Goal: Information Seeking & Learning: Learn about a topic

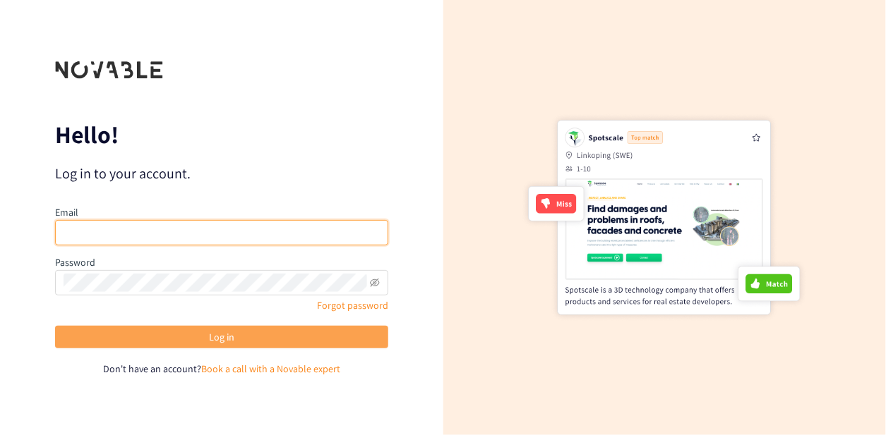
type input "[PERSON_NAME][EMAIL_ADDRESS][DOMAIN_NAME]"
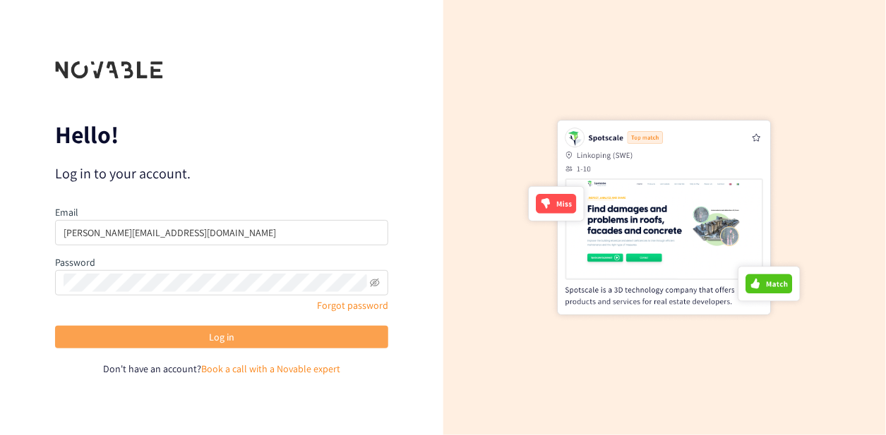
click at [236, 337] on button "Log in" at bounding box center [221, 337] width 333 height 23
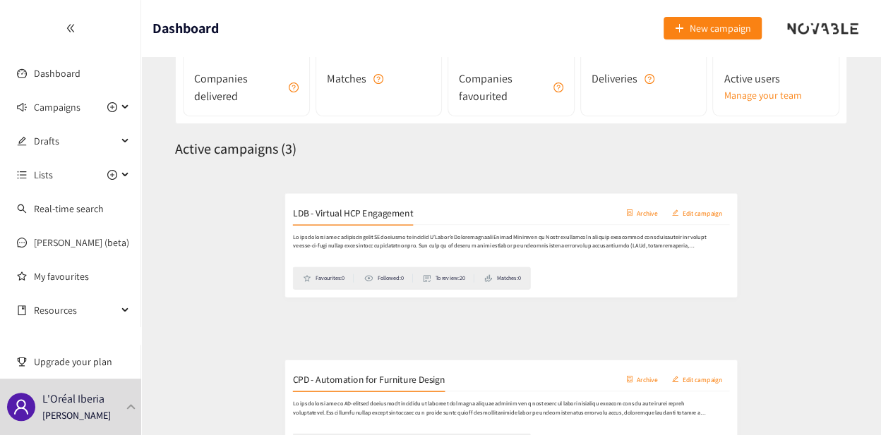
scroll to position [141, 0]
click at [303, 199] on h2 "LDB - Virtual HCP Engagement" at bounding box center [276, 196] width 179 height 20
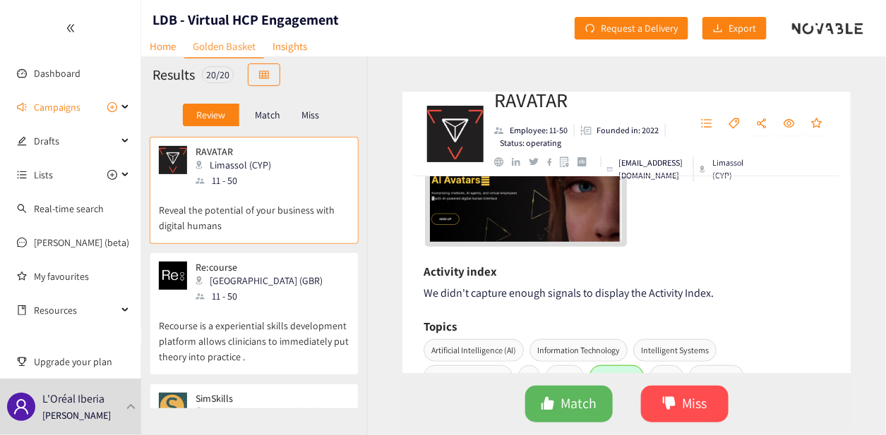
scroll to position [306, 0]
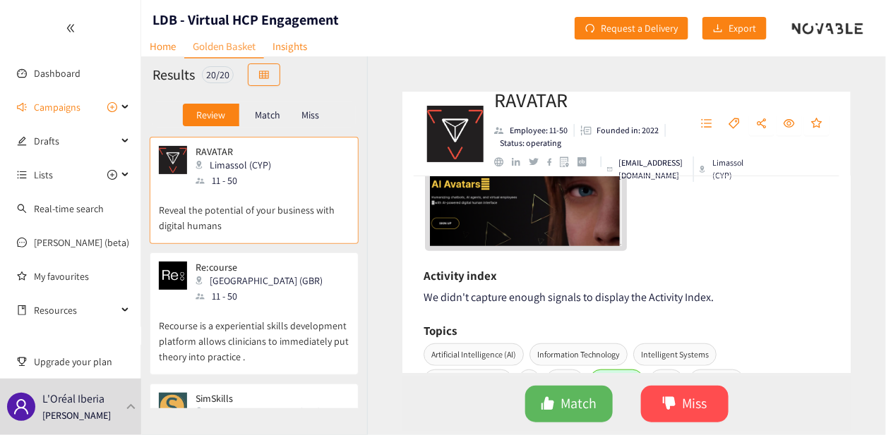
click at [522, 293] on div "We didn't capture enough signals to display the Activity Index." at bounding box center [626, 298] width 406 height 18
drag, startPoint x: 531, startPoint y: 296, endPoint x: 601, endPoint y: 293, distance: 70.6
click at [601, 293] on div "We didn't capture enough signals to display the Activity Index." at bounding box center [626, 298] width 406 height 18
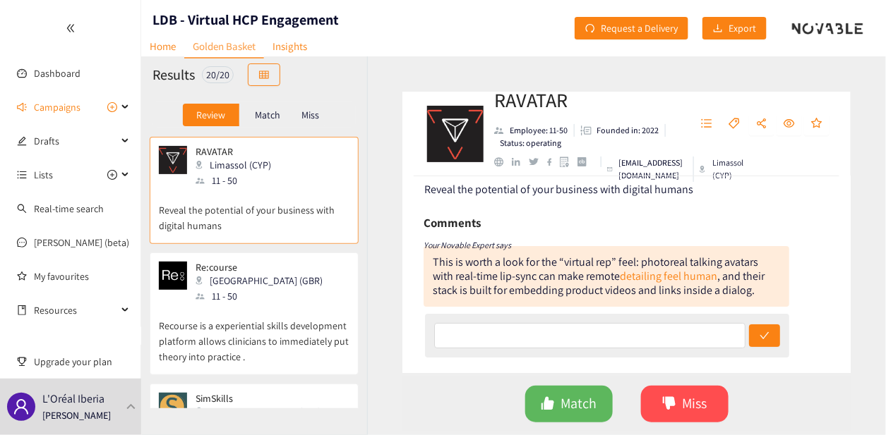
scroll to position [0, 0]
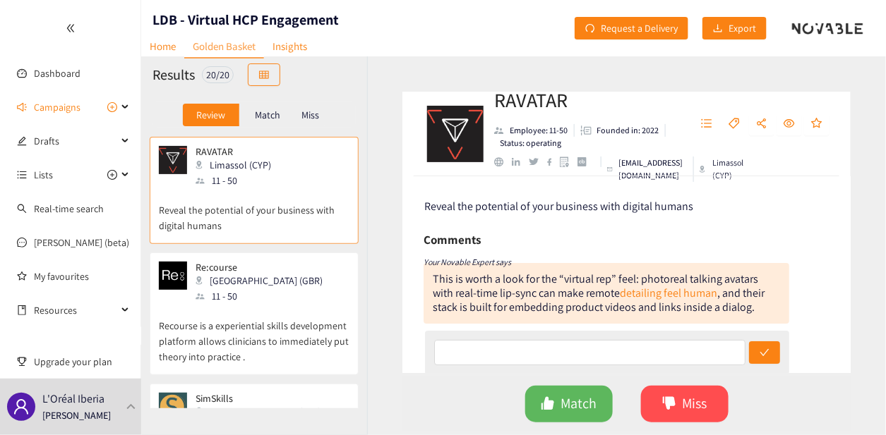
click at [511, 202] on span "Reveal the potential of your business with digital humans" at bounding box center [559, 206] width 269 height 15
drag, startPoint x: 511, startPoint y: 202, endPoint x: 709, endPoint y: 203, distance: 198.3
click at [709, 203] on div "Reveal the potential of your business with digital humans" at bounding box center [627, 207] width 405 height 18
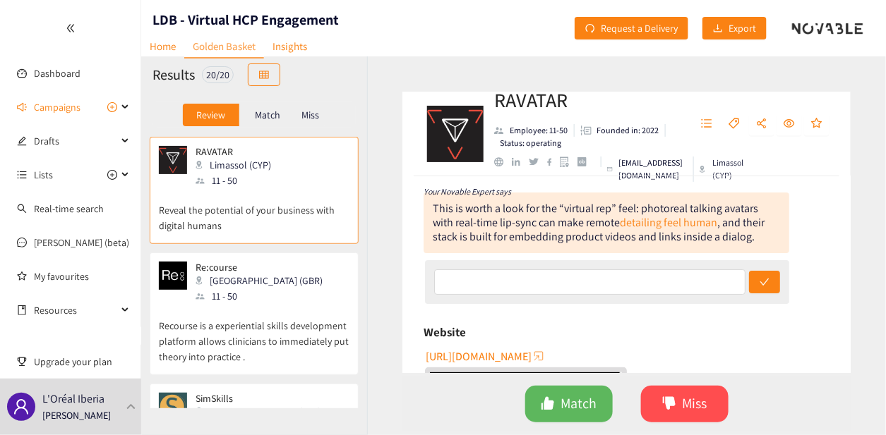
click at [501, 159] on div "website" at bounding box center [498, 161] width 9 height 9
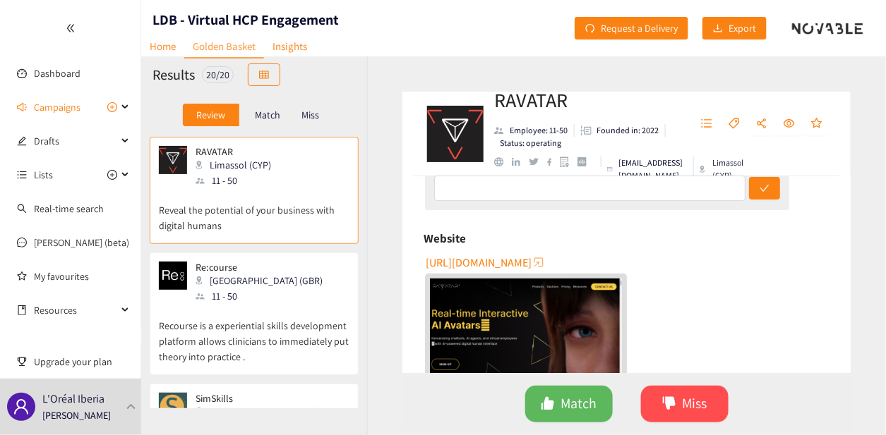
scroll to position [0, 0]
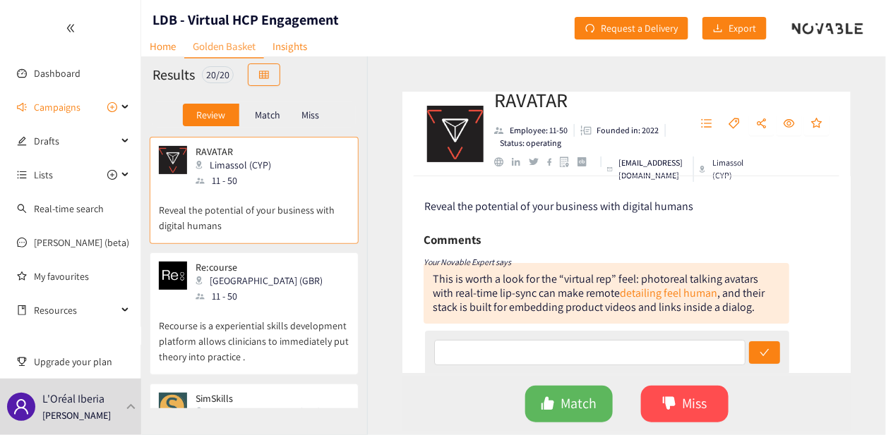
click at [550, 141] on p "Status: operating" at bounding box center [530, 143] width 61 height 13
click at [627, 129] on p "Founded in: 2022" at bounding box center [628, 130] width 62 height 13
click at [656, 128] on p "Founded in: 2022" at bounding box center [628, 130] width 62 height 13
drag, startPoint x: 641, startPoint y: 132, endPoint x: 658, endPoint y: 128, distance: 16.6
click at [658, 128] on li "Founded in: 2022" at bounding box center [619, 130] width 91 height 13
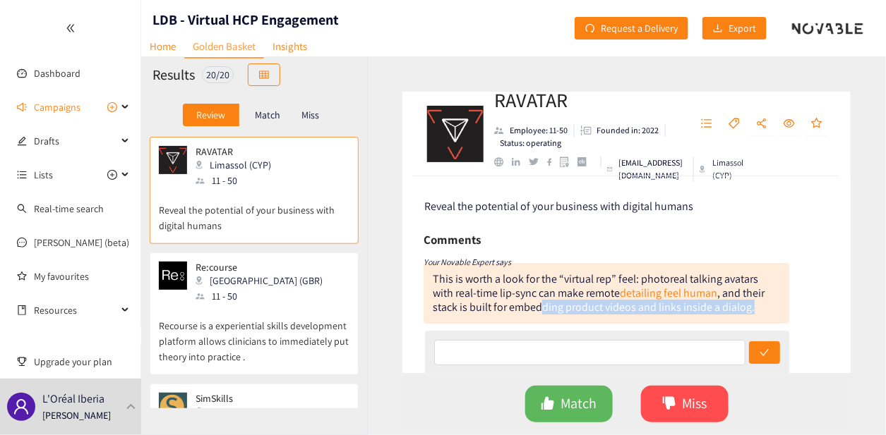
drag, startPoint x: 540, startPoint y: 305, endPoint x: 776, endPoint y: 321, distance: 236.9
click at [776, 321] on div "This is worth a look for the “virtual rep” feel: photoreal talking avatars with…" at bounding box center [606, 293] width 366 height 61
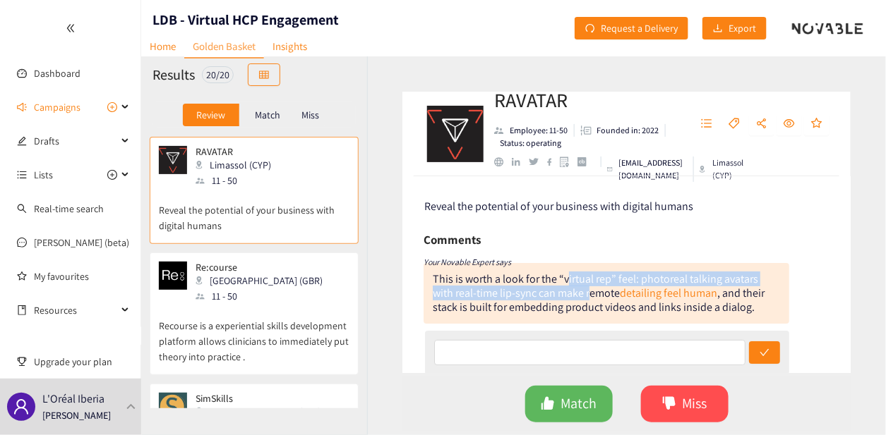
drag, startPoint x: 567, startPoint y: 280, endPoint x: 591, endPoint y: 298, distance: 30.8
click at [591, 298] on div "This is worth a look for the “virtual rep” feel: photoreal talking avatars with…" at bounding box center [606, 293] width 366 height 61
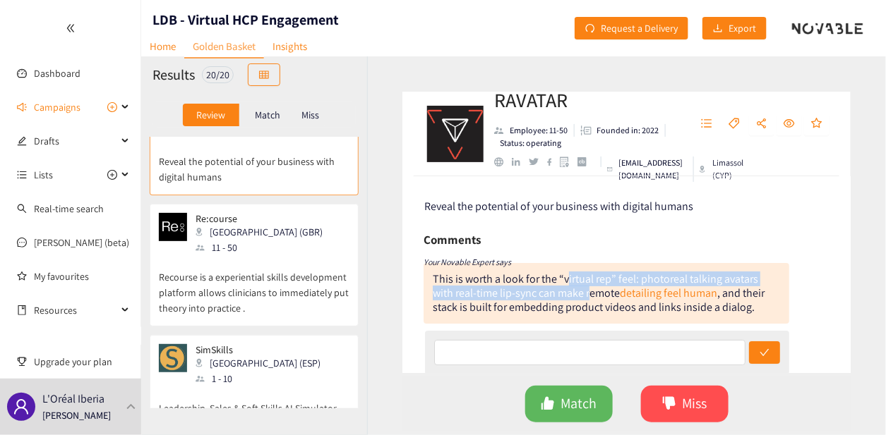
scroll to position [71, 0]
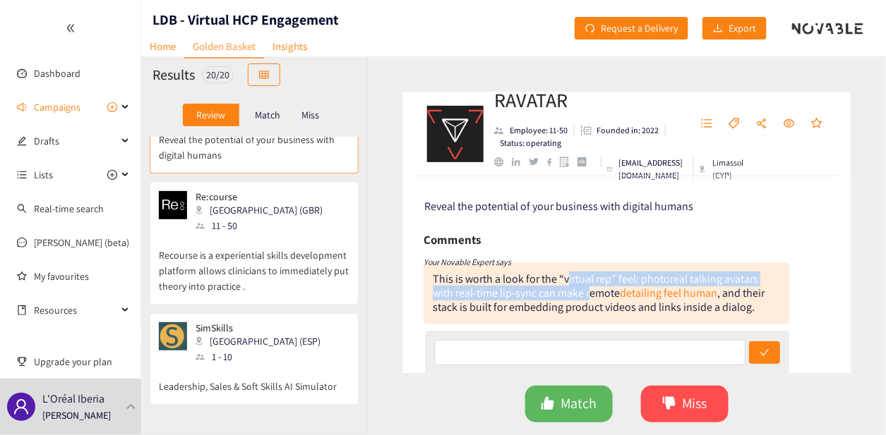
click at [587, 264] on div "This is worth a look for the “virtual rep” feel: photoreal talking avatars with…" at bounding box center [606, 293] width 366 height 61
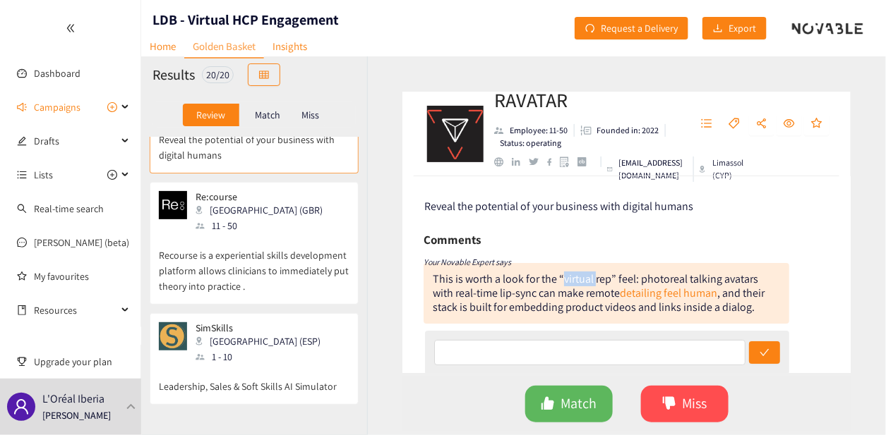
click at [587, 264] on div "This is worth a look for the “virtual rep” feel: photoreal talking avatars with…" at bounding box center [606, 293] width 366 height 61
click at [575, 279] on div "This is worth a look for the “virtual rep” feel: photoreal talking avatars with…" at bounding box center [606, 293] width 366 height 61
click at [241, 243] on p "Recourse is a experiential skills development platform allows clinicians to imm…" at bounding box center [254, 264] width 191 height 61
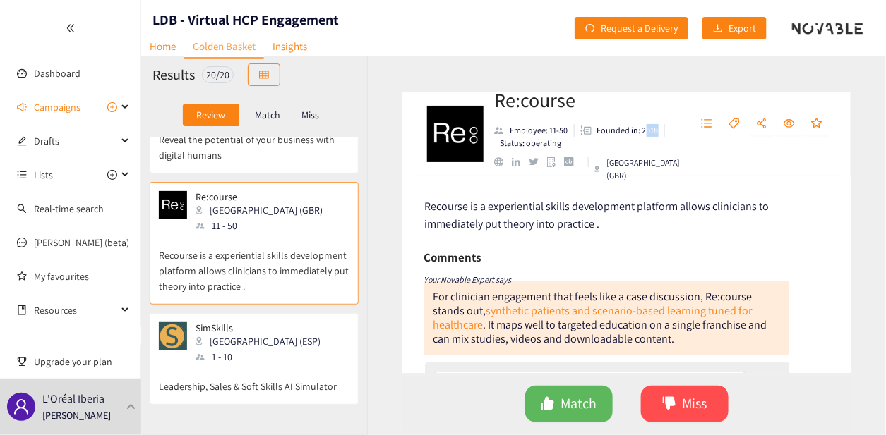
drag, startPoint x: 646, startPoint y: 130, endPoint x: 657, endPoint y: 128, distance: 10.7
click at [657, 128] on li "Founded in: 2018" at bounding box center [619, 130] width 90 height 13
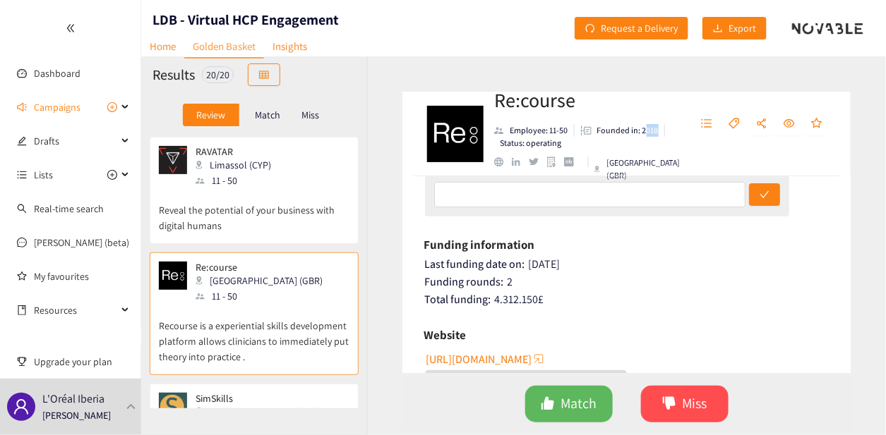
scroll to position [212, 0]
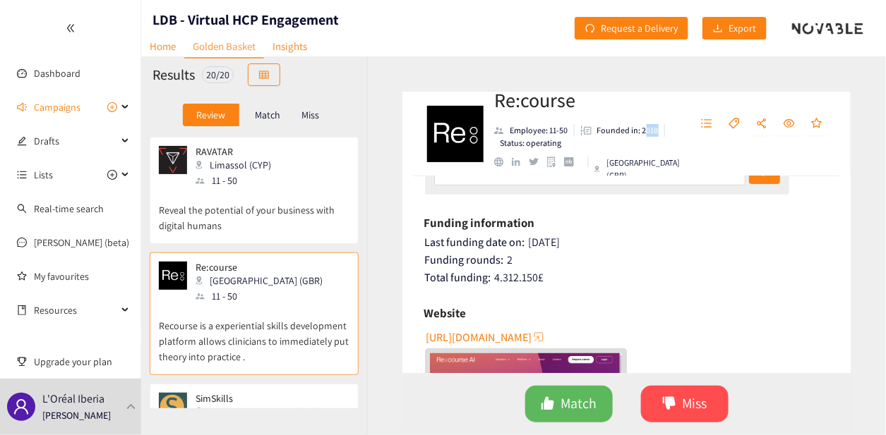
drag, startPoint x: 574, startPoint y: 241, endPoint x: 583, endPoint y: 242, distance: 8.5
click at [583, 242] on div "Last funding date on: [DATE]" at bounding box center [627, 243] width 405 height 14
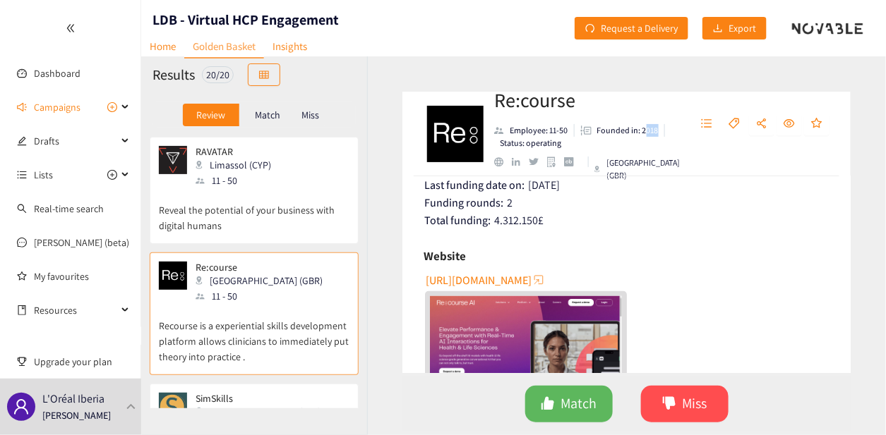
scroll to position [282, 0]
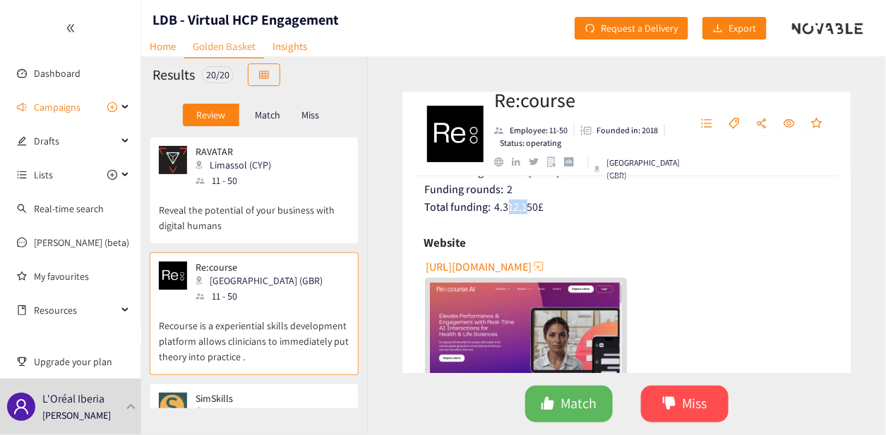
drag, startPoint x: 509, startPoint y: 206, endPoint x: 531, endPoint y: 213, distance: 22.3
click at [531, 213] on div "Total funding: 4.312.150 £" at bounding box center [627, 207] width 405 height 14
click at [602, 227] on div "Recourse is a experiential skills development platform allows clinicians to imm…" at bounding box center [626, 274] width 448 height 197
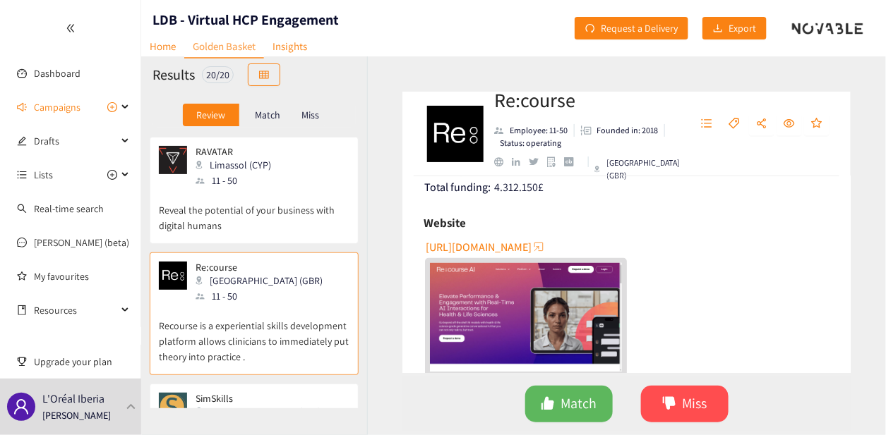
scroll to position [353, 0]
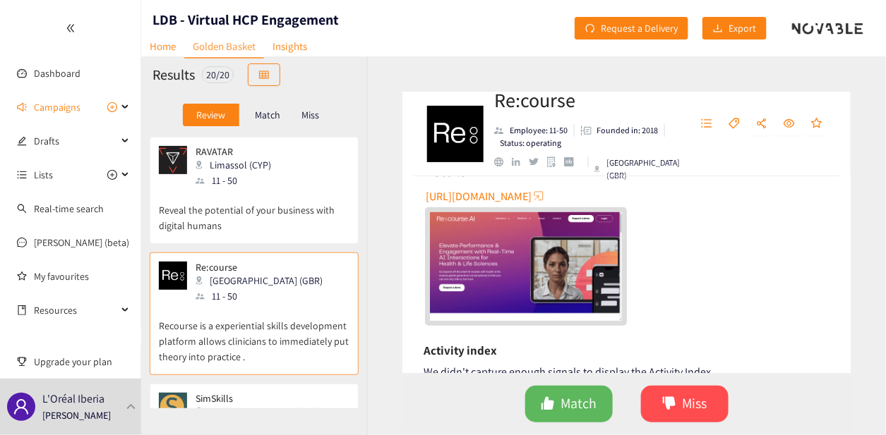
click at [531, 199] on span "[URL][DOMAIN_NAME]" at bounding box center [479, 197] width 106 height 18
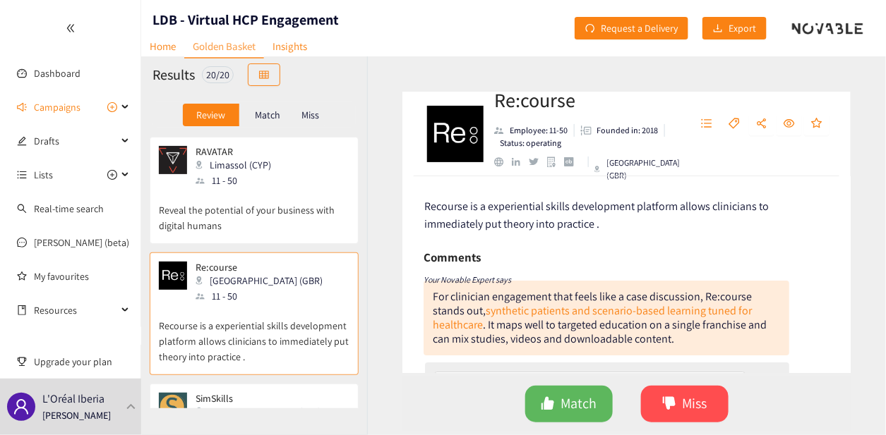
scroll to position [141, 0]
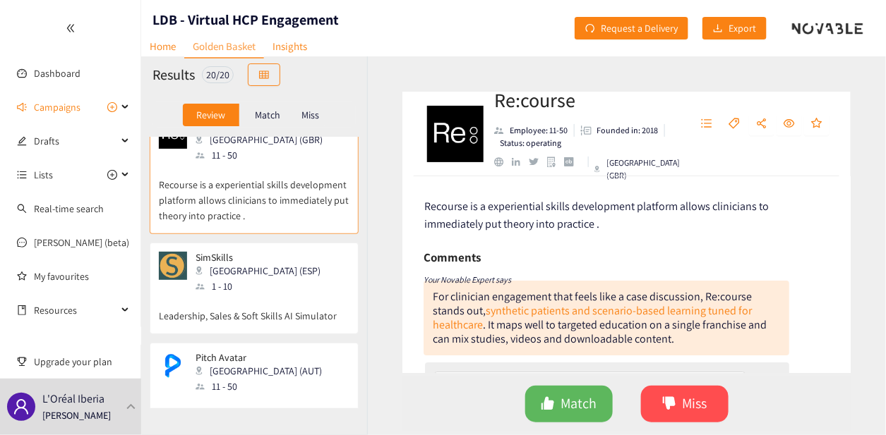
click at [274, 265] on div "SimSkills Madrid (ESP) 1 - 10" at bounding box center [254, 273] width 191 height 42
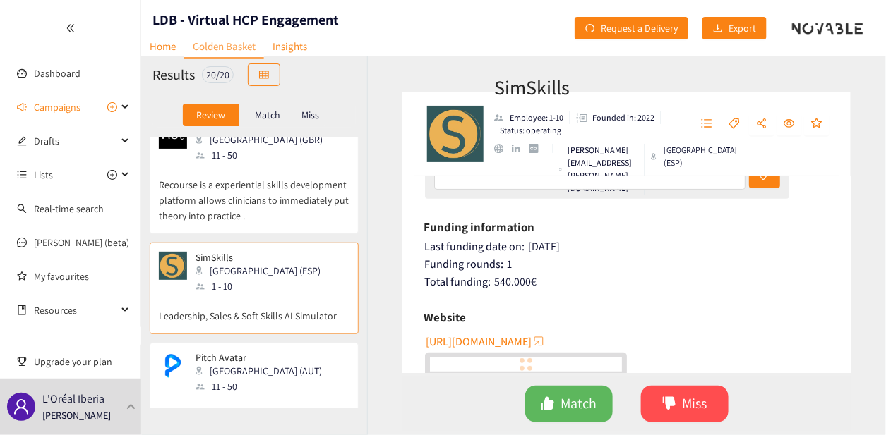
scroll to position [212, 0]
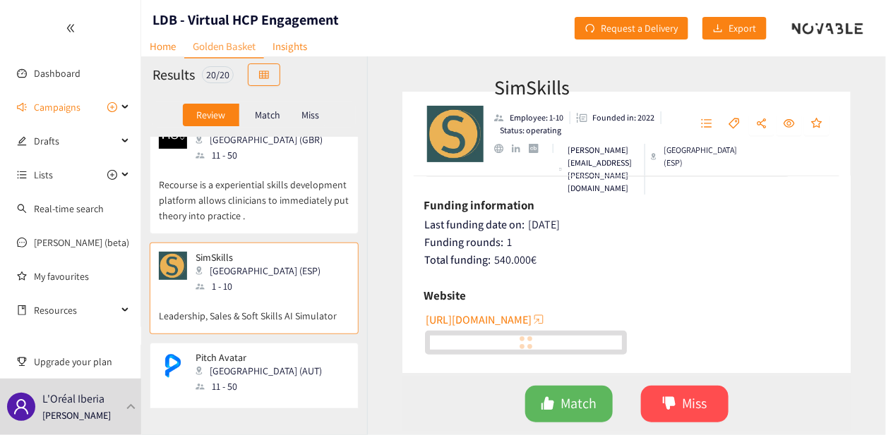
click at [514, 320] on span "[URL][DOMAIN_NAME]" at bounding box center [479, 320] width 106 height 18
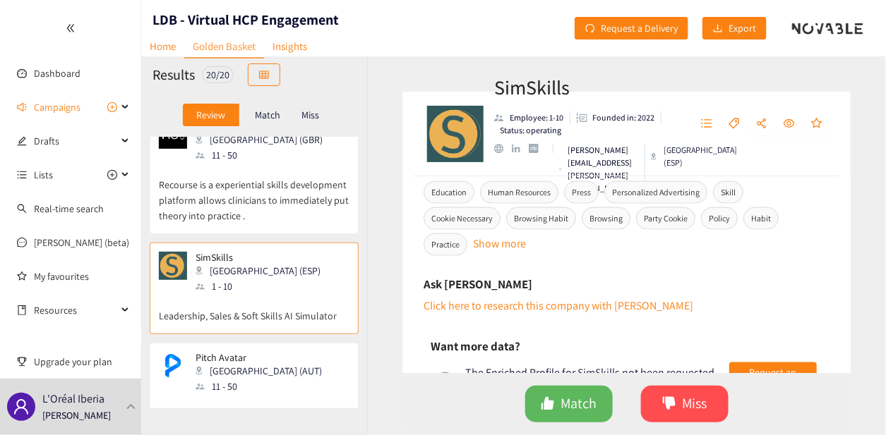
scroll to position [587, 0]
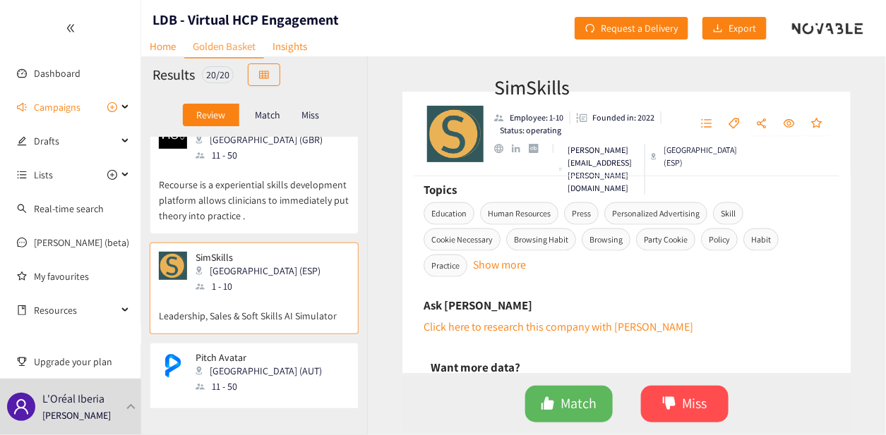
click at [517, 153] on div "linkedin" at bounding box center [516, 149] width 8 height 8
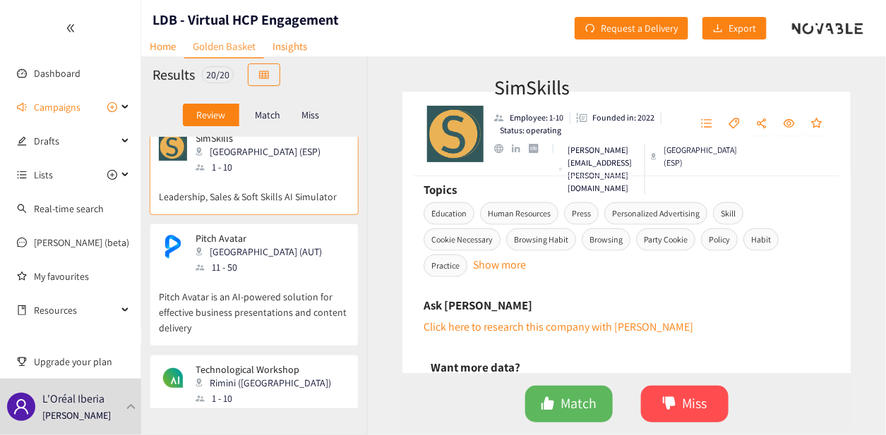
scroll to position [282, 0]
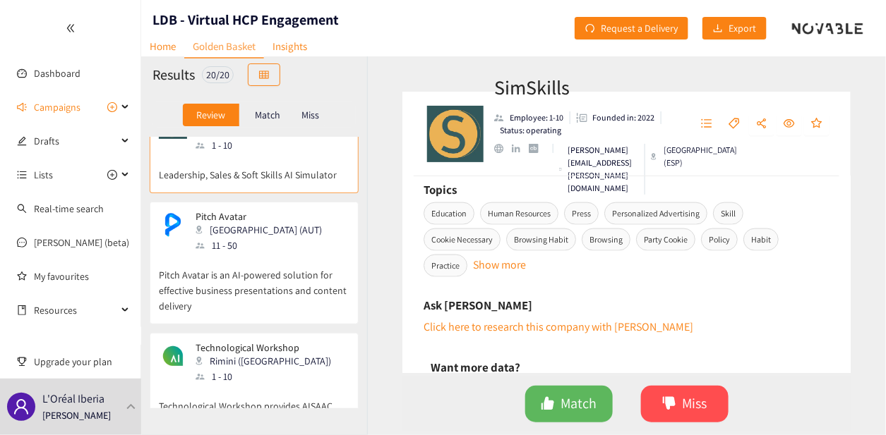
click at [237, 279] on p "Pitch Avatar is an AI-powered solution for effective business presentations and…" at bounding box center [254, 283] width 191 height 61
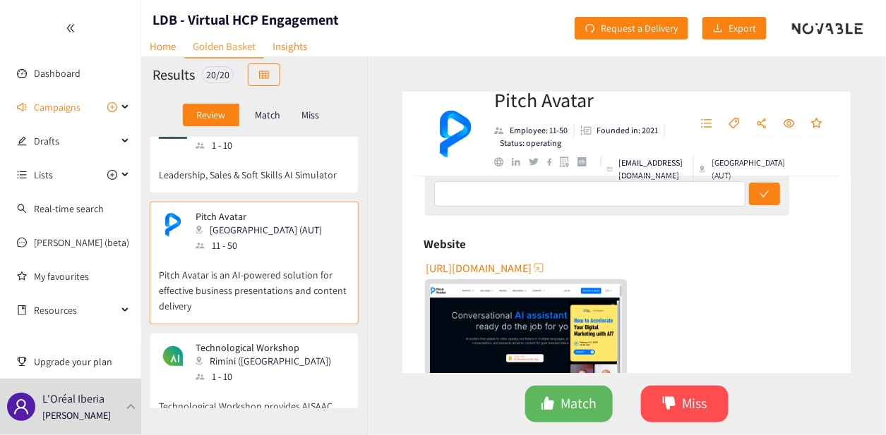
scroll to position [212, 0]
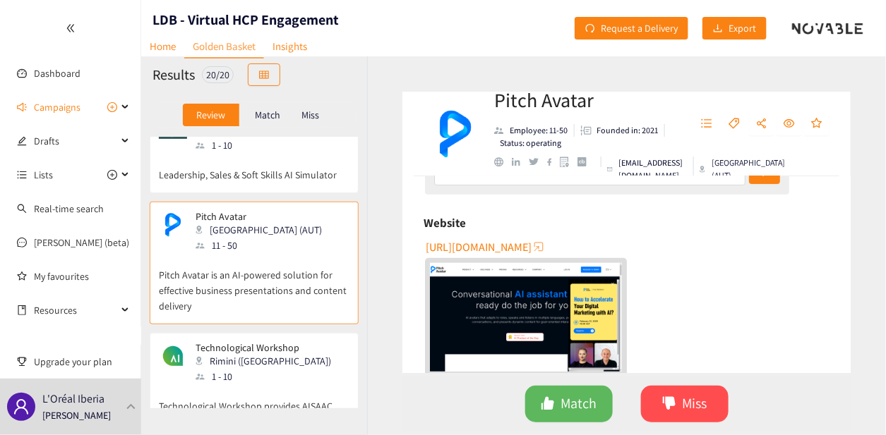
click at [521, 243] on span "[URL][DOMAIN_NAME]" at bounding box center [479, 248] width 106 height 18
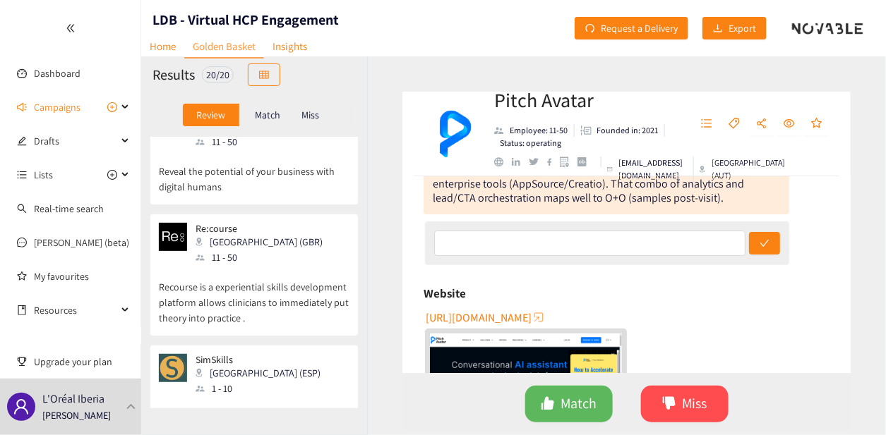
scroll to position [71, 0]
